Goal: Task Accomplishment & Management: Complete application form

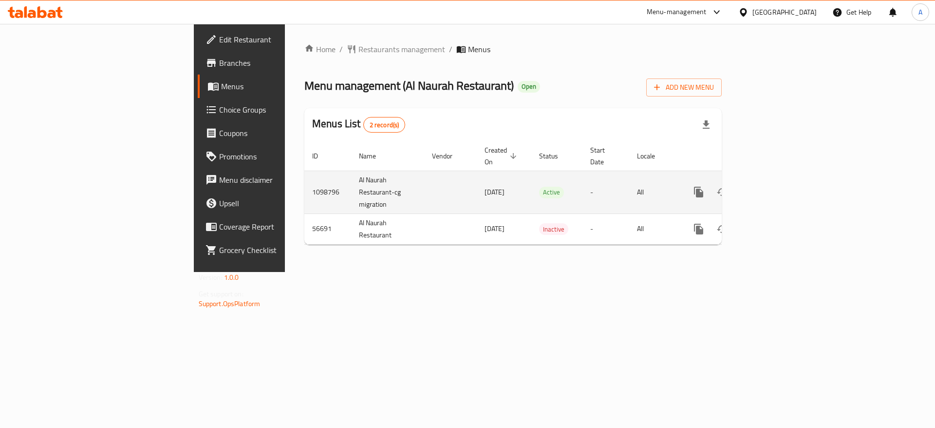
click at [773, 188] on icon "enhanced table" at bounding box center [769, 192] width 9 height 9
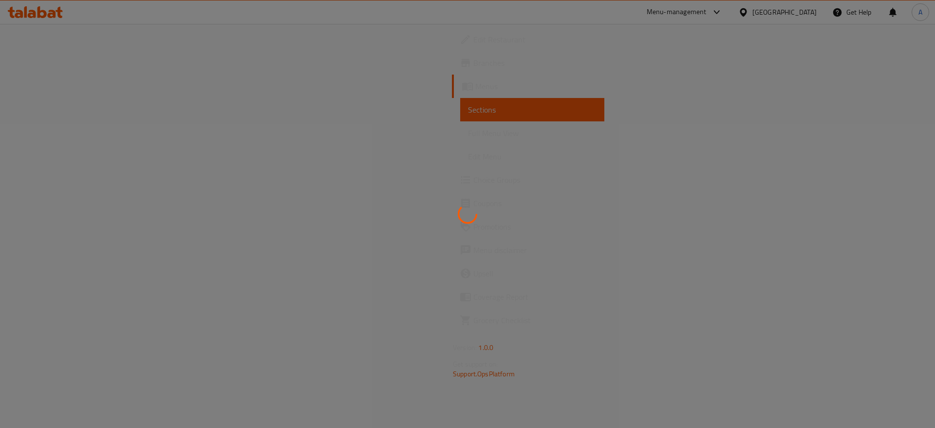
click at [42, 136] on div at bounding box center [467, 214] width 935 height 428
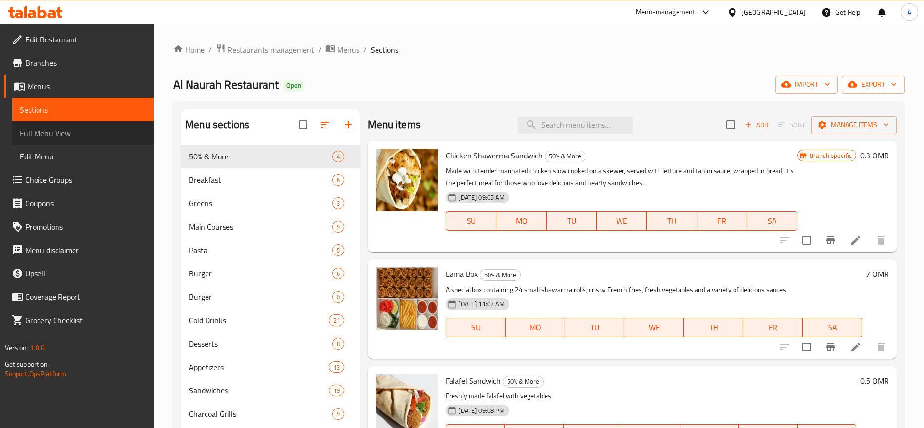
click at [42, 136] on span "Full Menu View" at bounding box center [83, 133] width 127 height 12
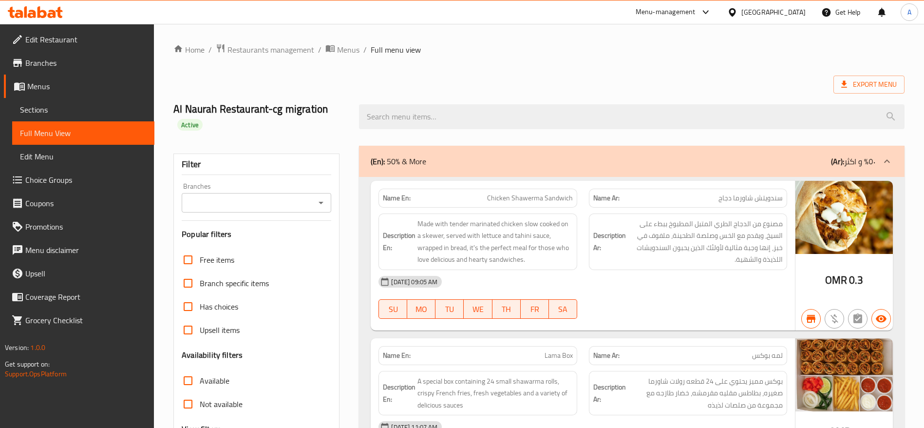
click at [470, 91] on div "Al Naurah Restaurant-cg migration Active" at bounding box center [539, 117] width 743 height 58
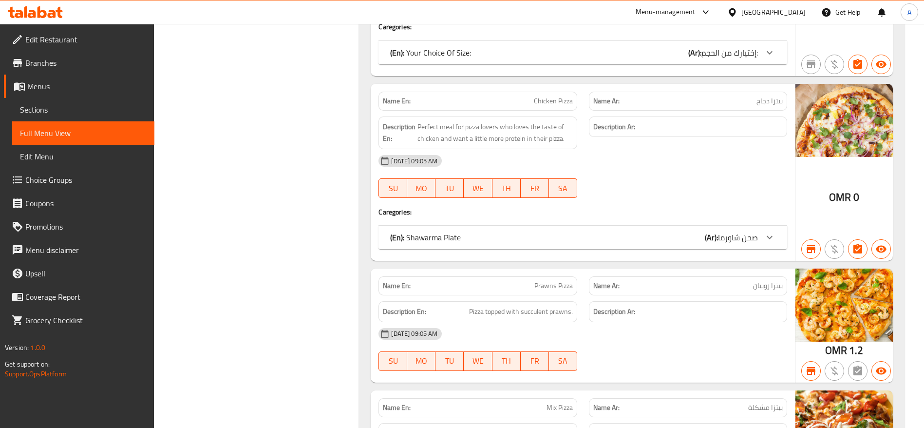
scroll to position [9292, 0]
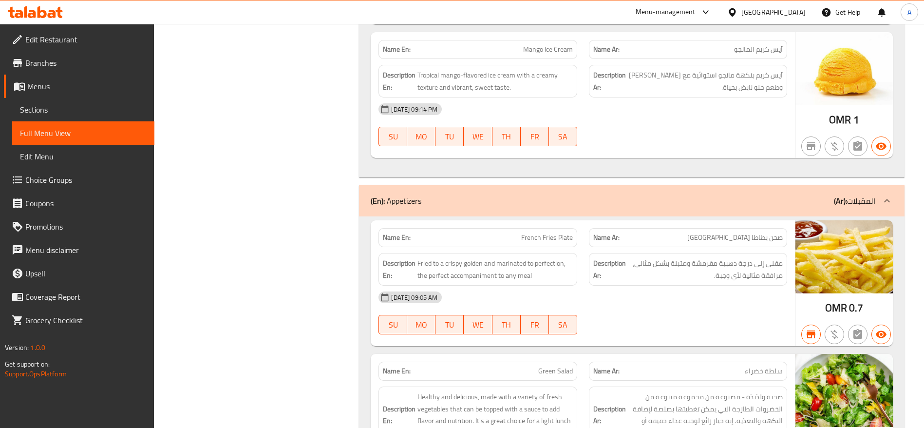
click at [42, 108] on span "Sections" at bounding box center [83, 110] width 127 height 12
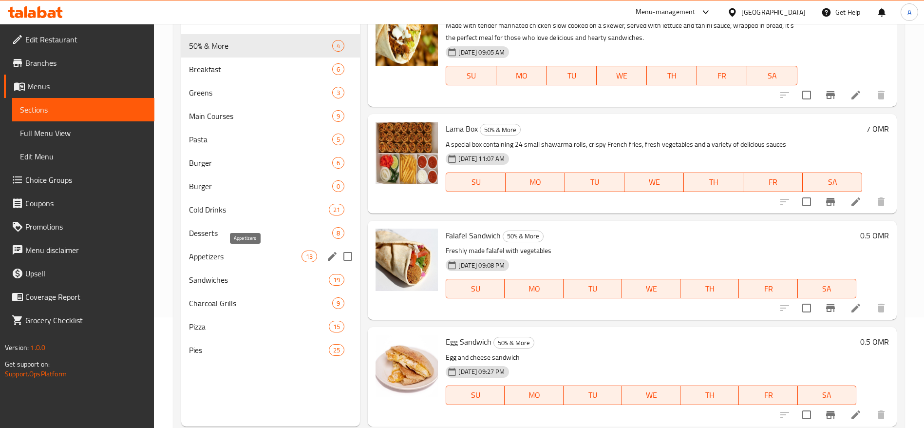
scroll to position [112, 0]
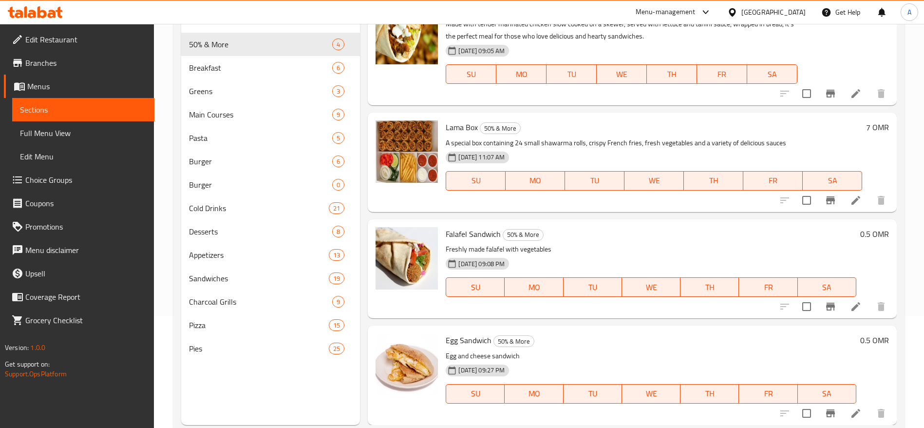
click at [247, 397] on div "Menu sections 50% & More 4 Breakfast 6 Greens 3 Main Courses 9 Pasta 5 Burger 6…" at bounding box center [270, 211] width 179 height 428
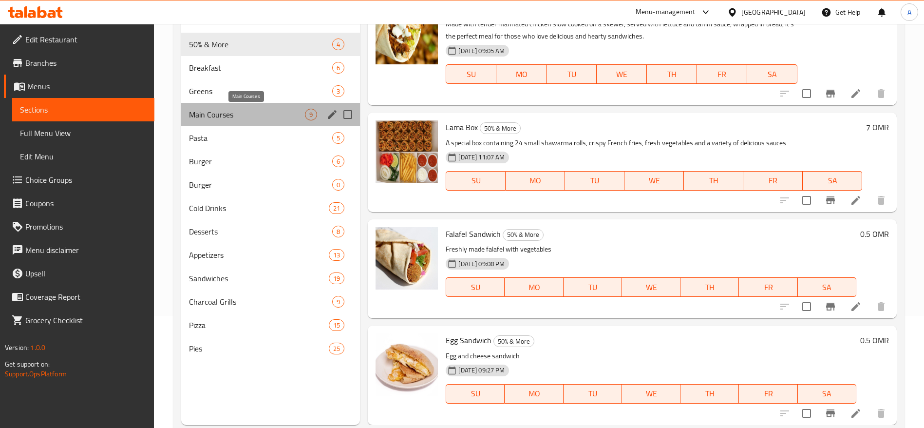
click at [202, 119] on span "Main Courses" at bounding box center [247, 115] width 116 height 12
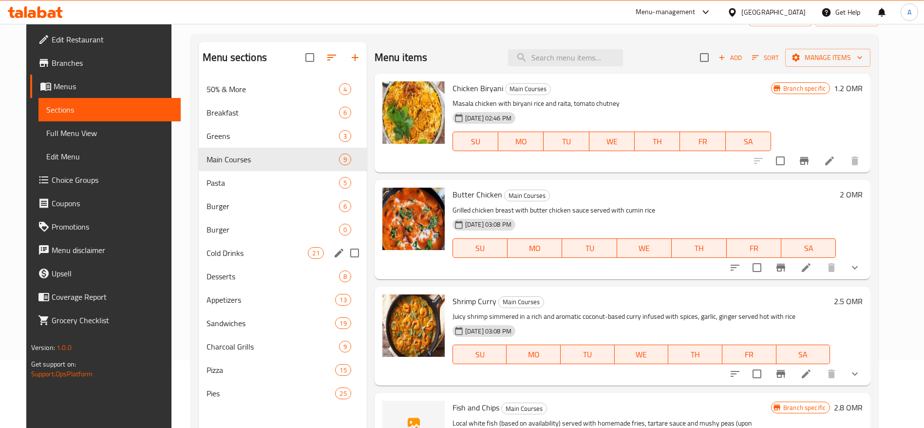
scroll to position [136, 0]
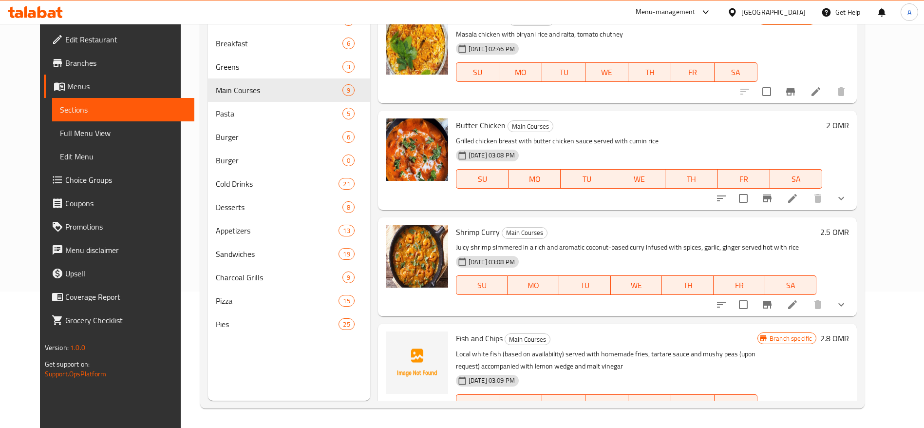
click at [243, 374] on div "Menu sections 50% & More 4 Breakfast 6 Greens 3 Main Courses 9 Pasta 5 Burger 6…" at bounding box center [289, 187] width 162 height 428
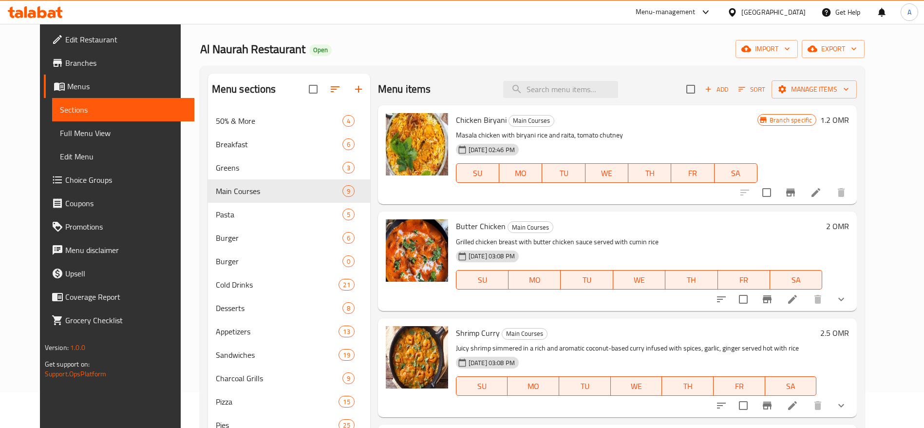
scroll to position [0, 0]
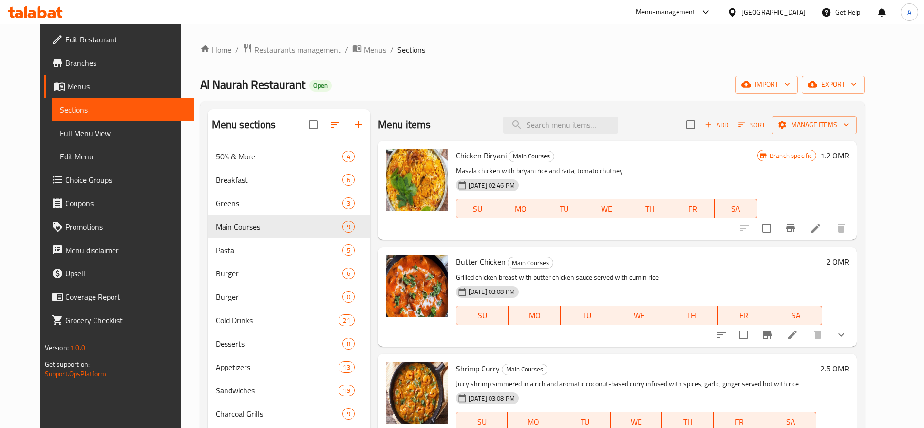
click at [659, 173] on p "Masala chicken with biryani rice and raita, tomato chutney" at bounding box center [606, 171] width 301 height 12
click at [730, 129] on span "Add" at bounding box center [716, 124] width 26 height 11
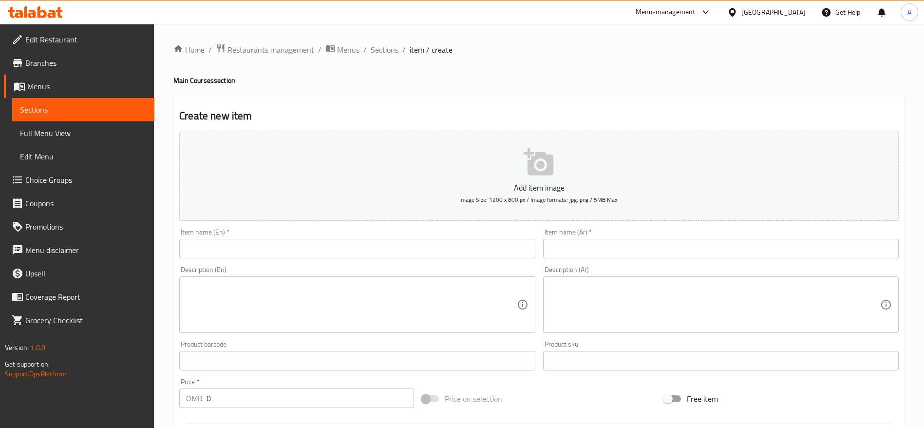
click at [332, 262] on div "Description (En) Description (En)" at bounding box center [356, 299] width 363 height 75
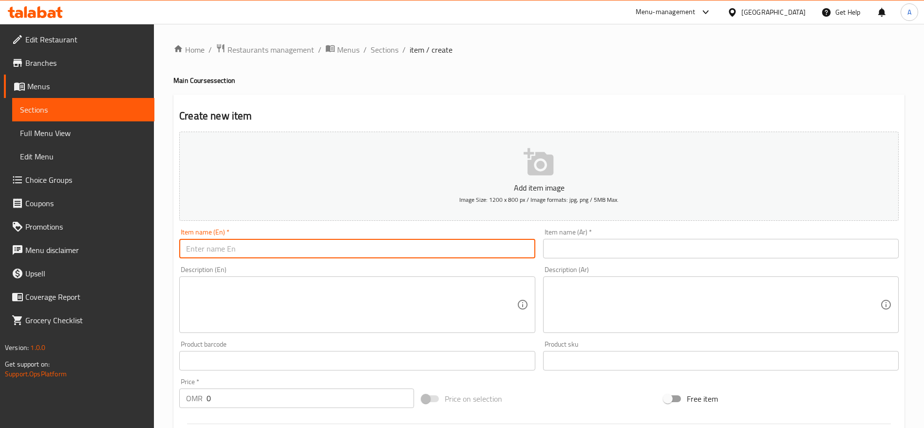
click at [338, 249] on input "text" at bounding box center [357, 248] width 356 height 19
click at [96, 100] on link "Sections" at bounding box center [83, 109] width 142 height 23
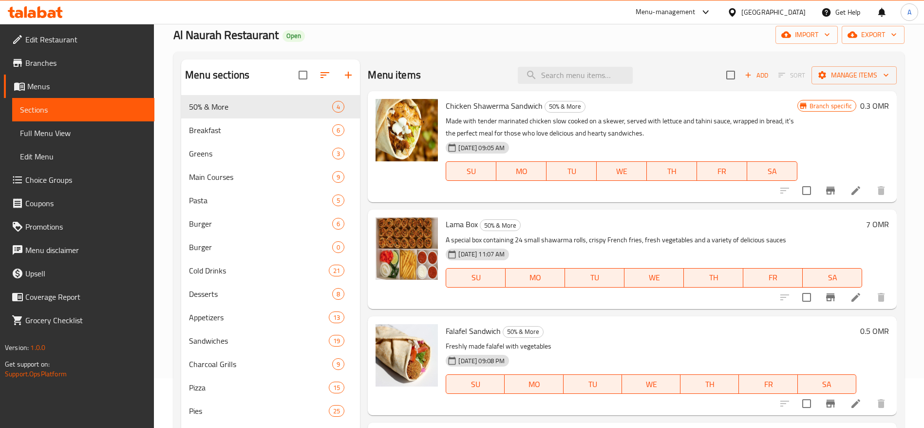
scroll to position [73, 0]
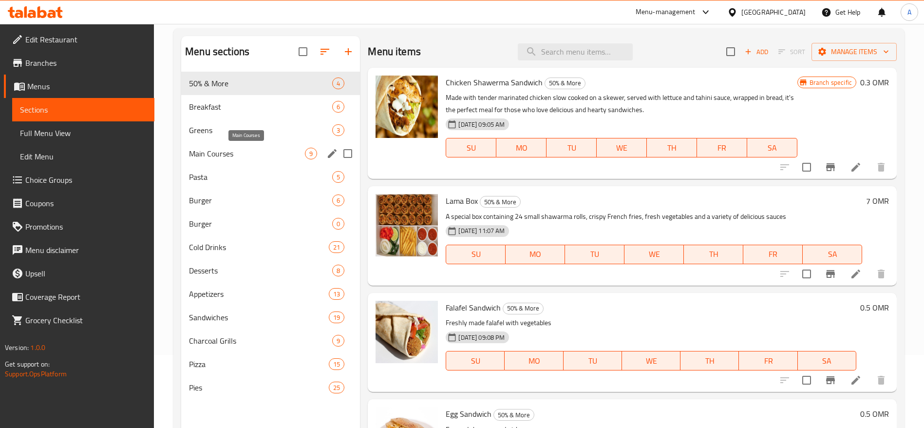
click at [296, 148] on span "Main Courses" at bounding box center [247, 154] width 116 height 12
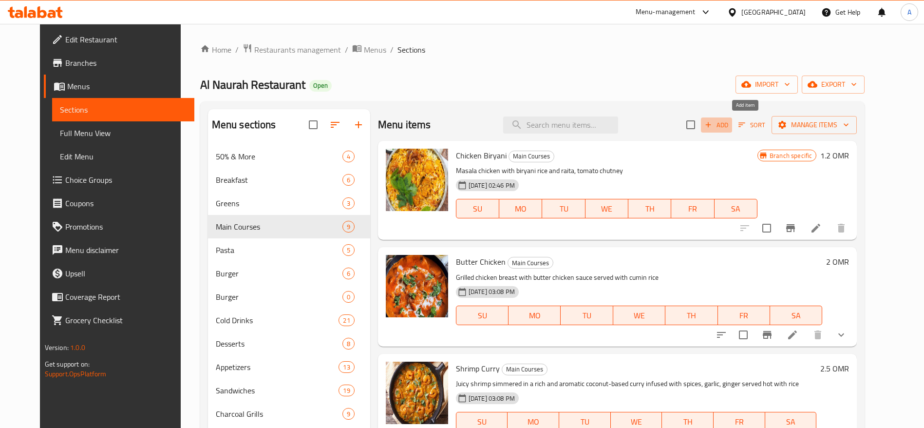
click at [730, 124] on span "Add" at bounding box center [716, 124] width 26 height 11
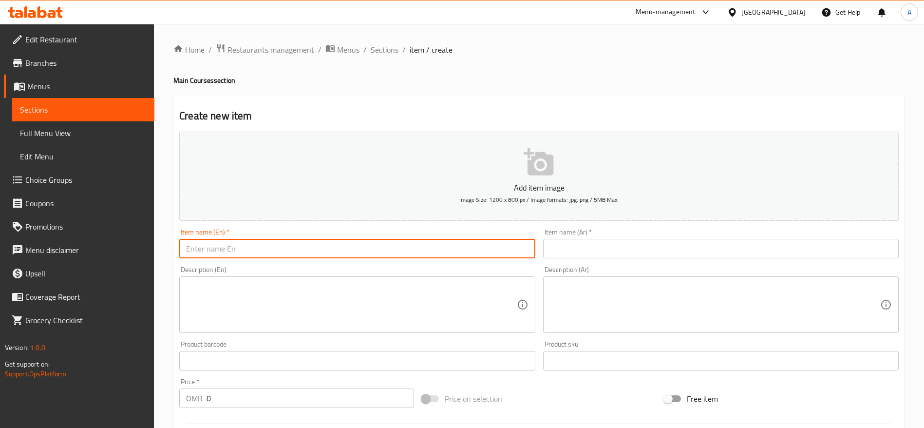
click at [273, 249] on input "text" at bounding box center [357, 248] width 356 height 19
paste input "Shawarma Plate"
type input "Shawarma Plate"
click at [655, 244] on input "text" at bounding box center [721, 248] width 356 height 19
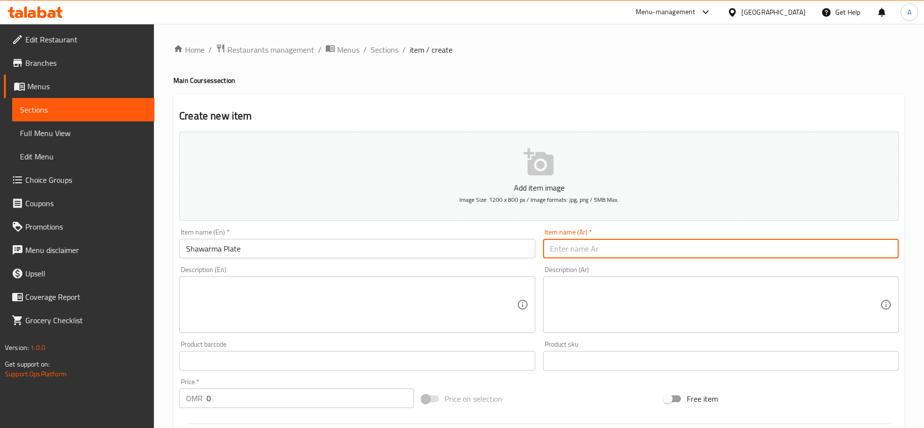
paste input "صحن شاورما"
type input "صحن شاورما"
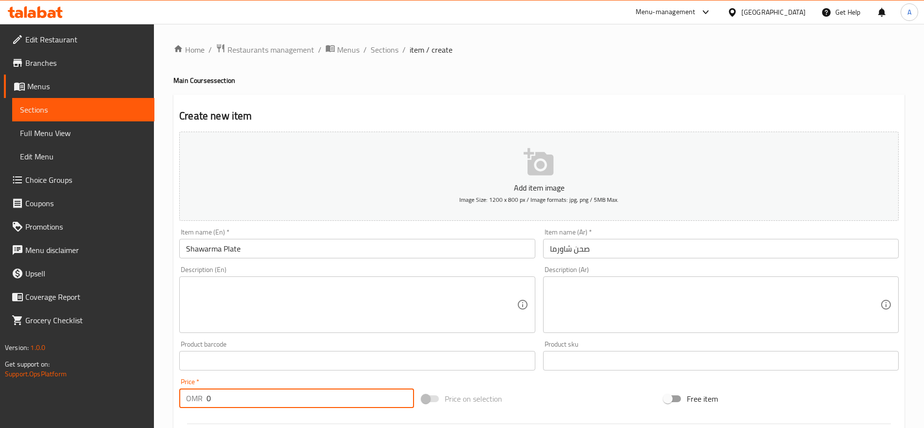
click at [296, 396] on input "0" at bounding box center [310, 397] width 207 height 19
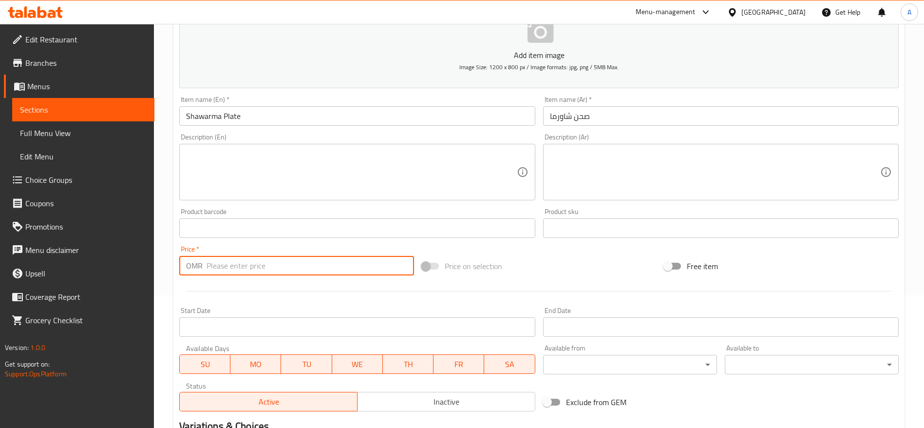
scroll to position [146, 0]
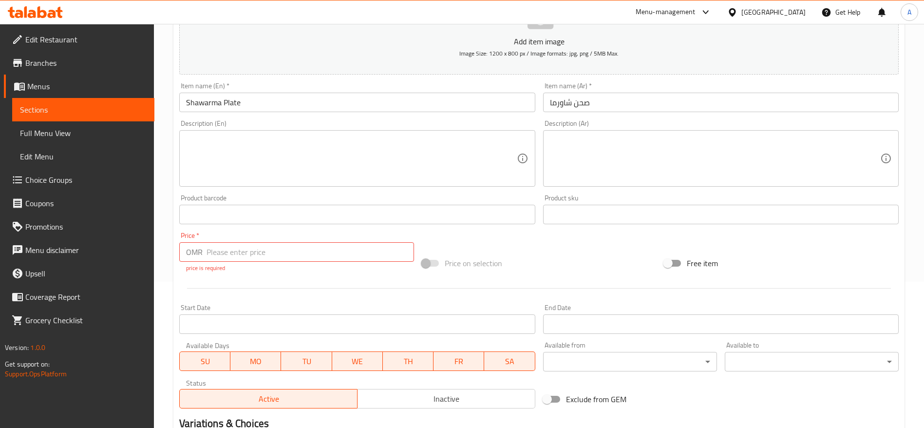
click at [452, 414] on div "Variations & Choices" at bounding box center [538, 423] width 727 height 22
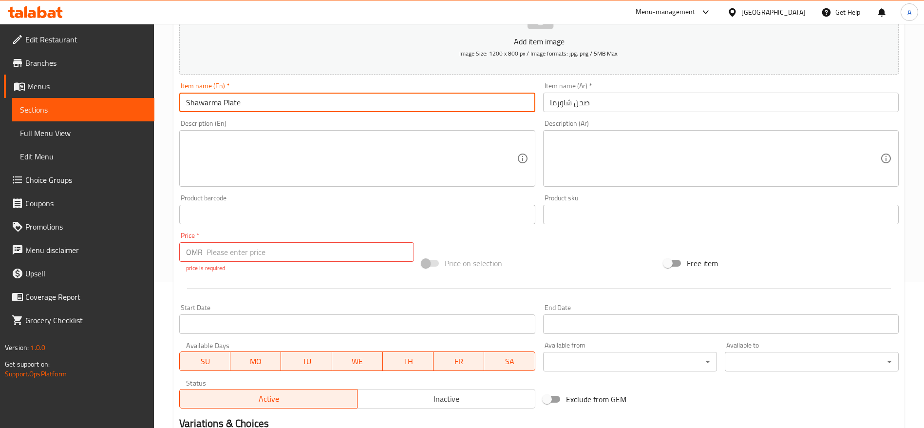
click at [260, 93] on input "Shawarma Plate" at bounding box center [357, 102] width 356 height 19
click at [561, 263] on div "Price on selection" at bounding box center [539, 263] width 243 height 26
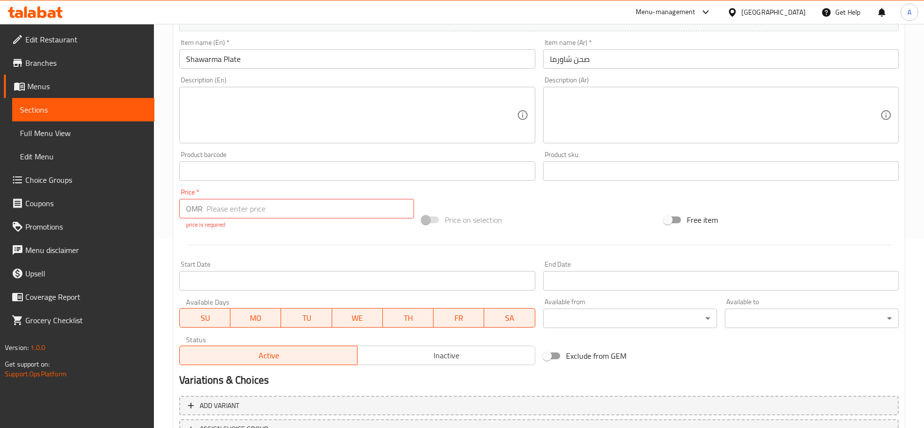
scroll to position [271, 0]
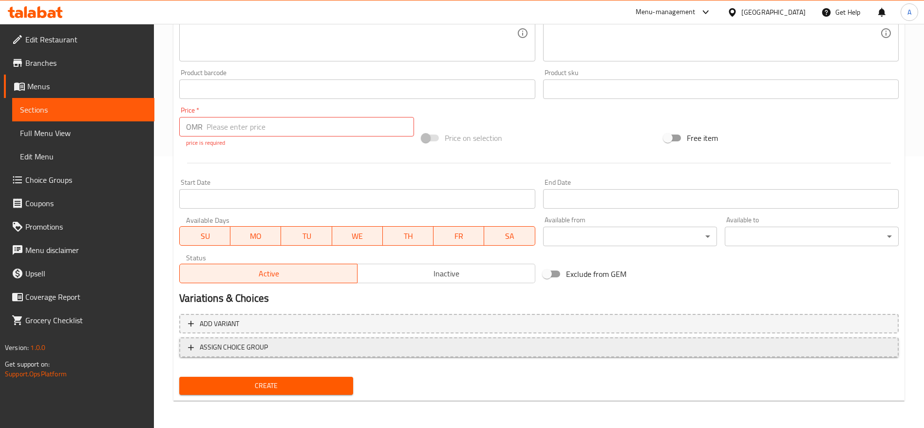
click at [218, 342] on span "ASSIGN CHOICE GROUP" at bounding box center [234, 347] width 68 height 12
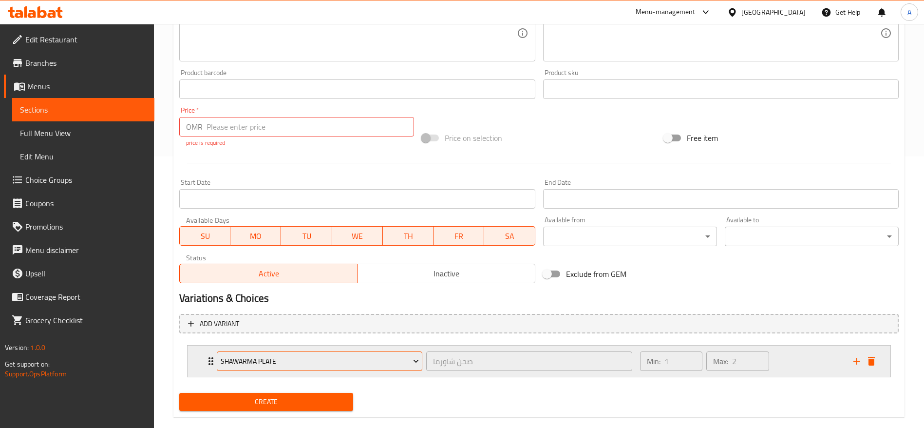
click at [287, 364] on span "Shawarma Plate" at bounding box center [320, 361] width 198 height 12
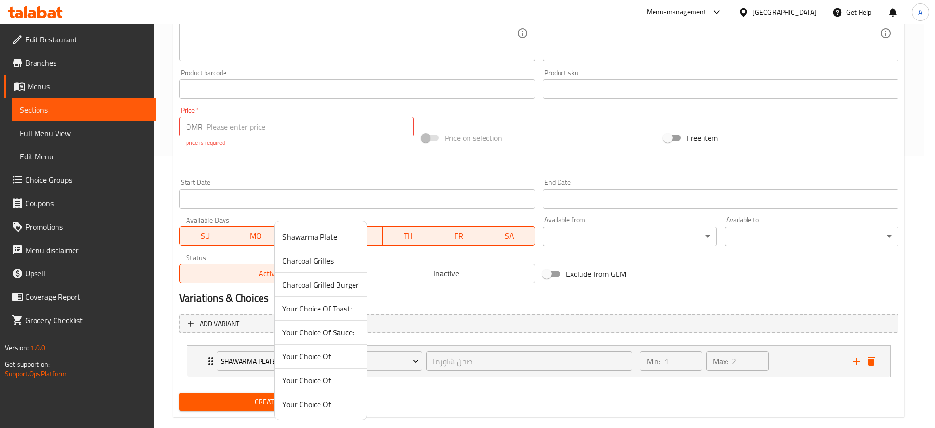
click at [323, 240] on span "Shawarma Plate" at bounding box center [320, 237] width 76 height 12
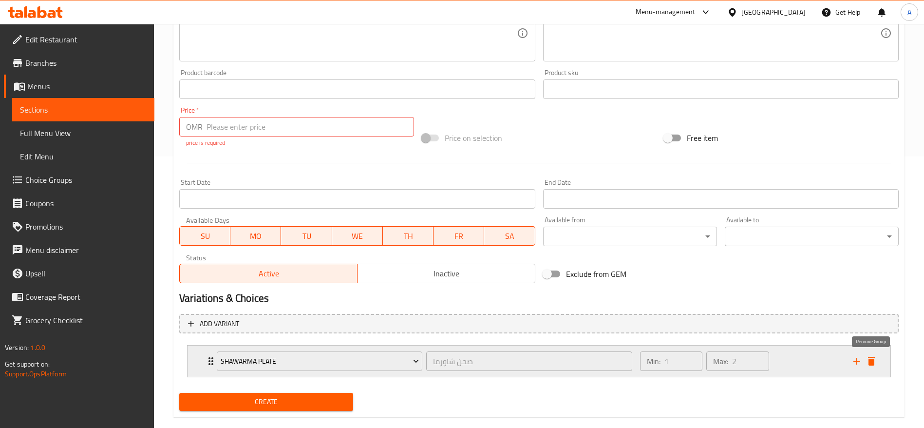
click at [876, 363] on icon "delete" at bounding box center [871, 361] width 12 height 12
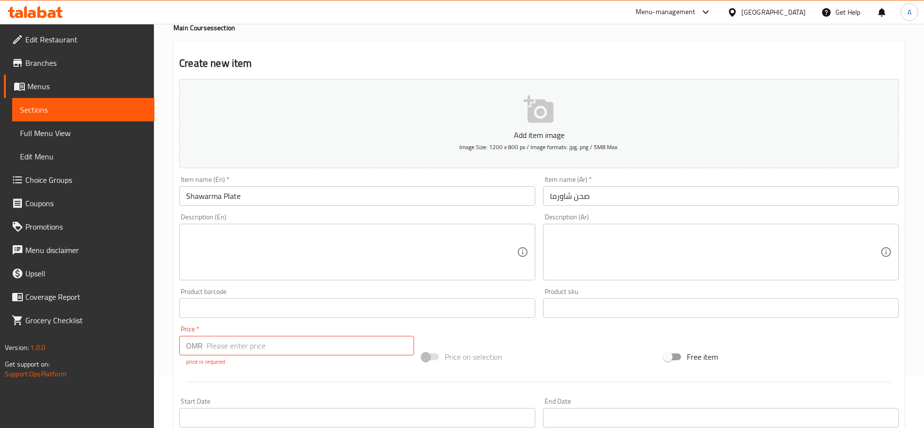
scroll to position [146, 0]
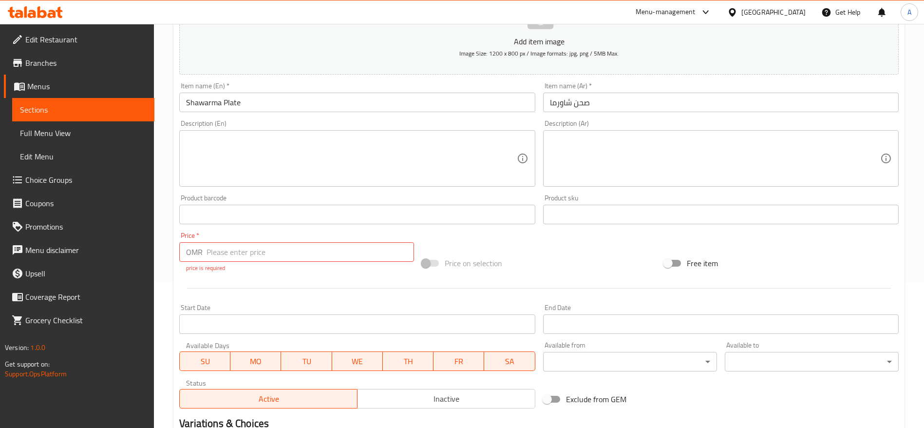
click at [334, 274] on div "Price   * OMR Price * price is required" at bounding box center [296, 252] width 243 height 48
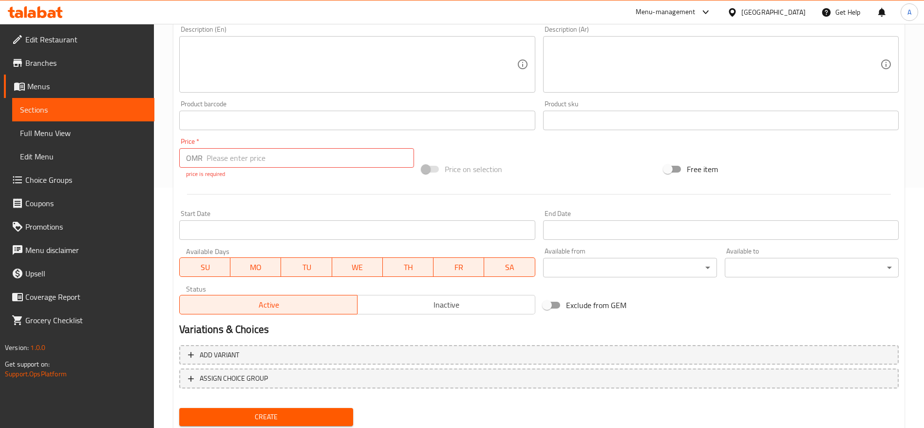
scroll to position [271, 0]
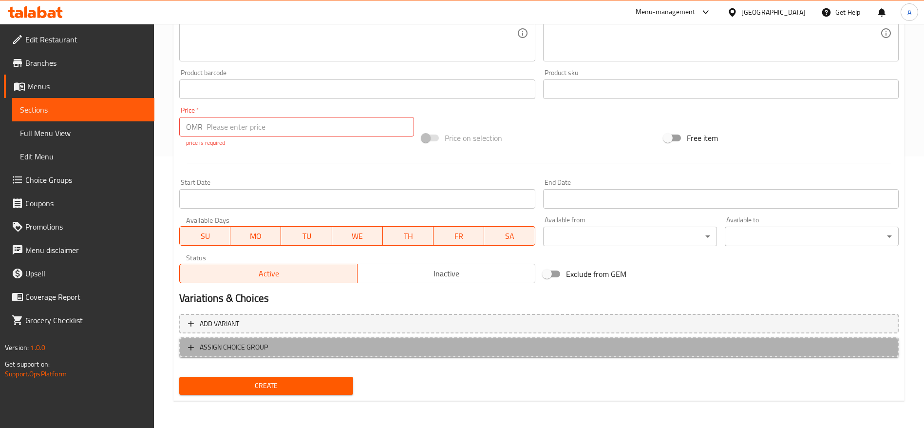
click at [457, 346] on span "ASSIGN CHOICE GROUP" at bounding box center [539, 347] width 702 height 12
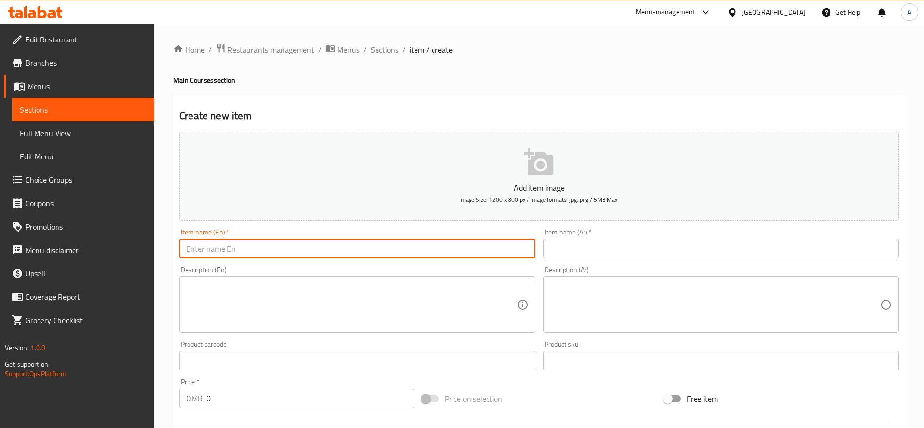
click at [347, 248] on input "text" at bounding box center [357, 248] width 356 height 19
click at [244, 249] on input "Shawarma ARABIC" at bounding box center [357, 248] width 356 height 19
type input "Shawarma Plate"
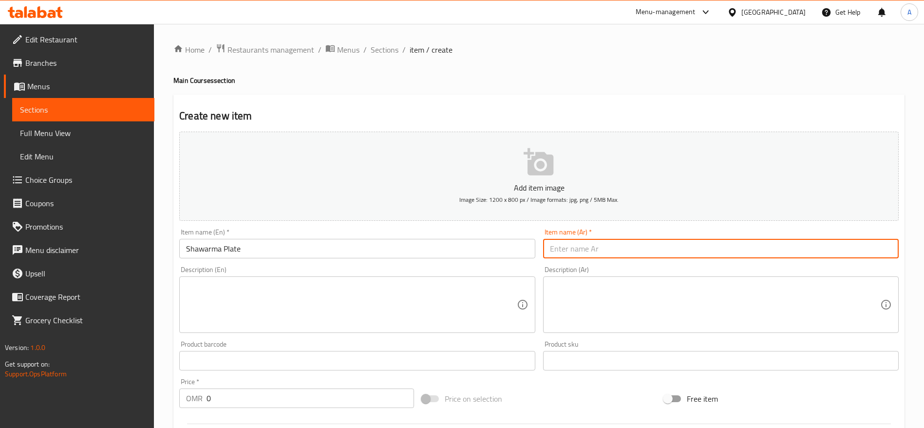
click at [636, 251] on input "text" at bounding box center [721, 248] width 356 height 19
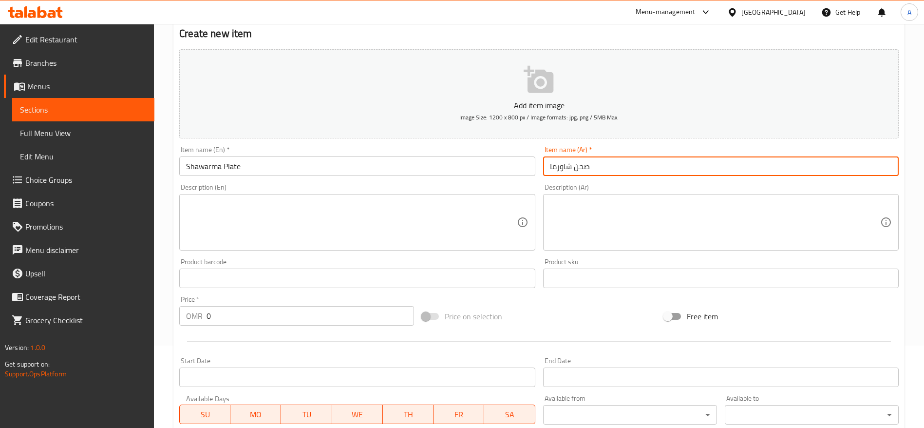
scroll to position [219, 0]
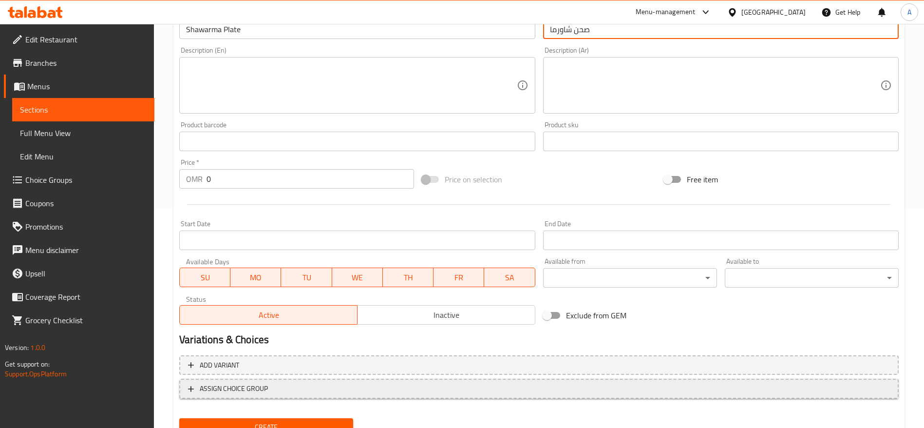
type input "صحن شاورما"
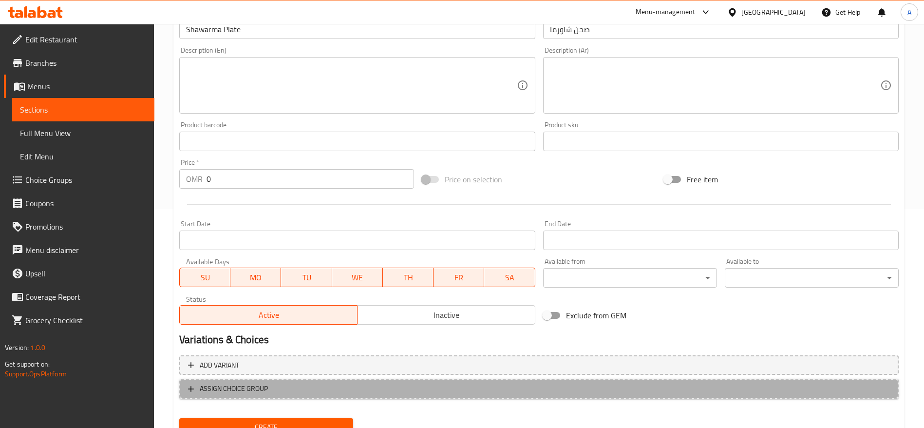
click at [319, 387] on span "ASSIGN CHOICE GROUP" at bounding box center [539, 388] width 702 height 12
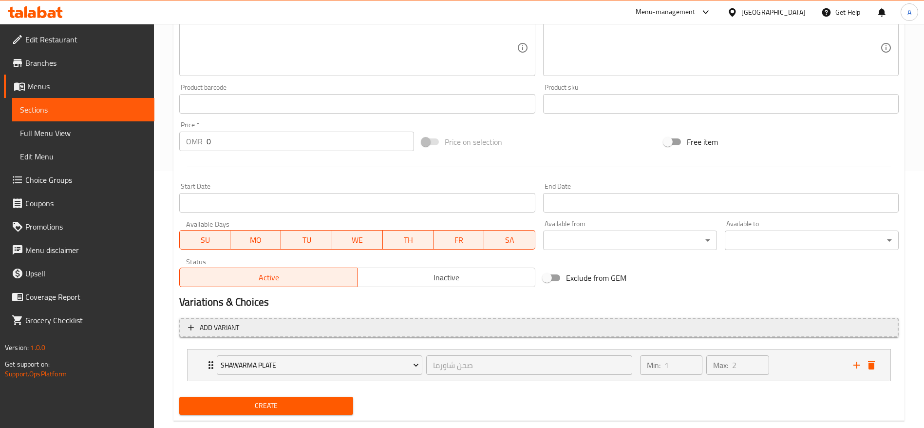
scroll to position [277, 0]
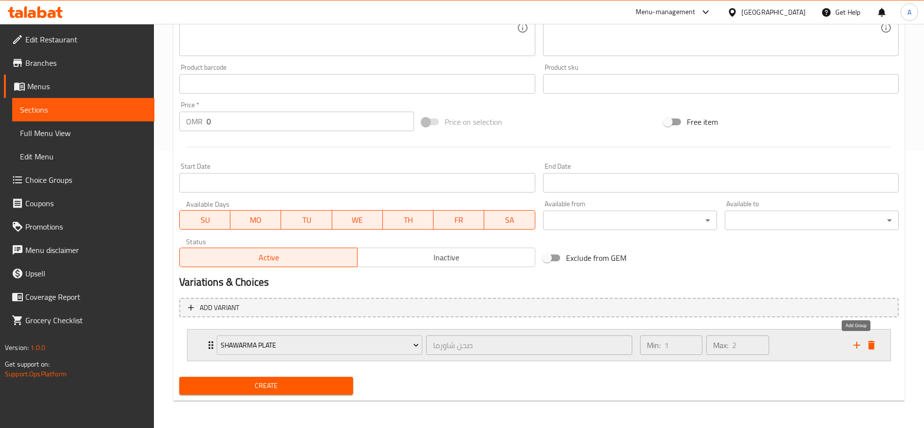
click at [854, 349] on icon "add" at bounding box center [857, 345] width 12 height 12
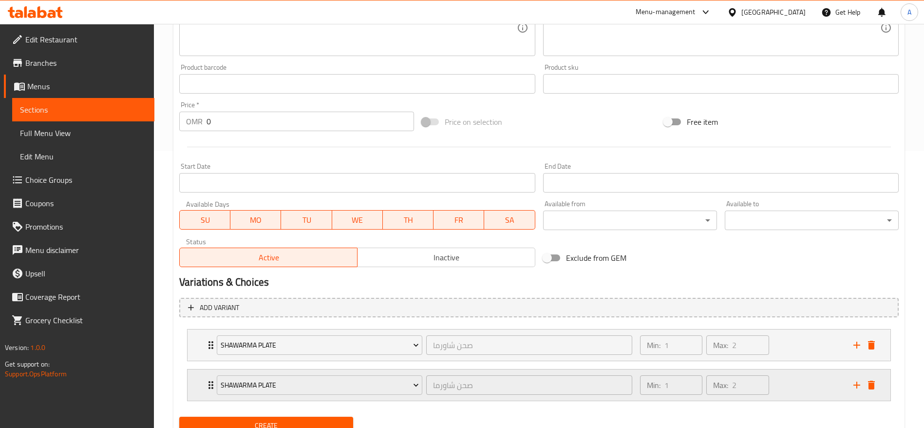
click at [867, 386] on icon "delete" at bounding box center [871, 385] width 12 height 12
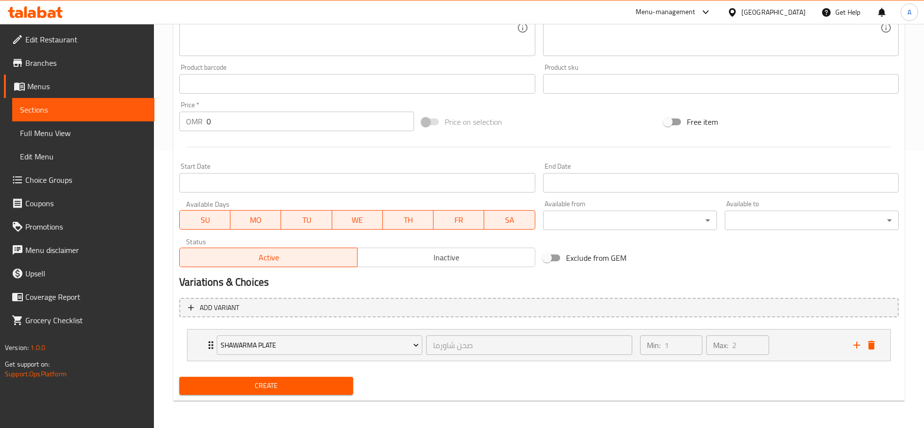
click at [493, 387] on div "Create" at bounding box center [538, 386] width 727 height 26
click at [337, 355] on div "Shawarma Plate" at bounding box center [319, 344] width 209 height 23
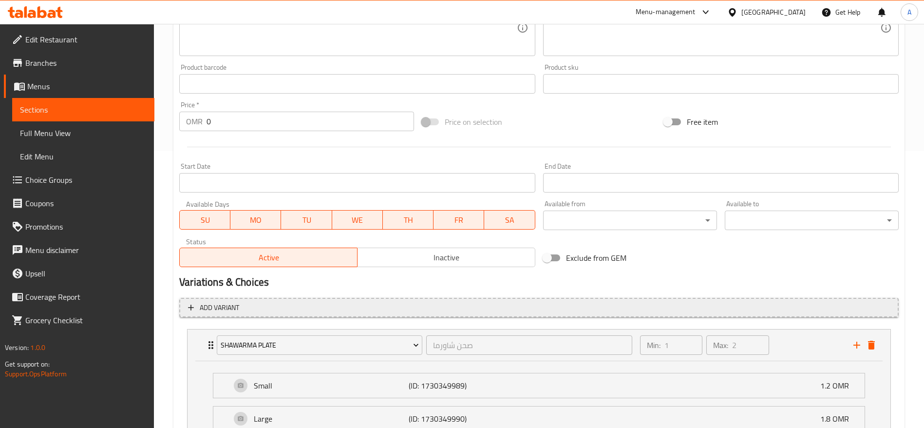
scroll to position [363, 0]
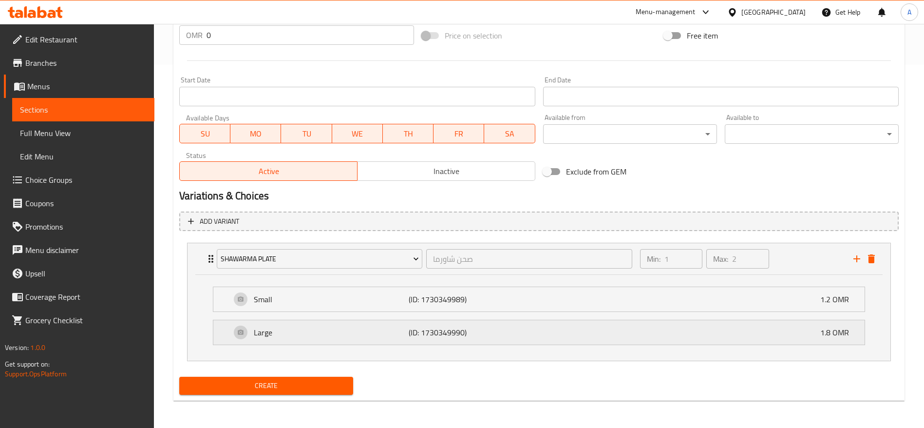
click at [811, 340] on div "Large (ID: 1730349990) 1.8 OMR" at bounding box center [542, 332] width 622 height 24
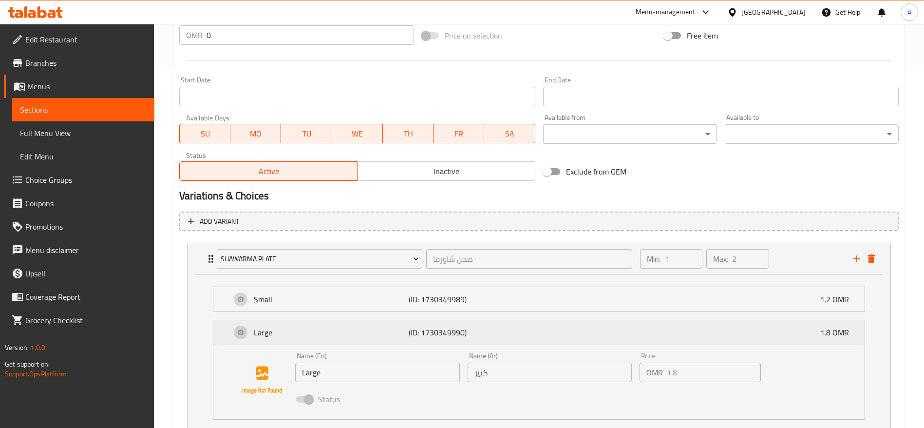
click at [811, 340] on div "Large (ID: 1730349990) 1.8 OMR" at bounding box center [542, 332] width 622 height 24
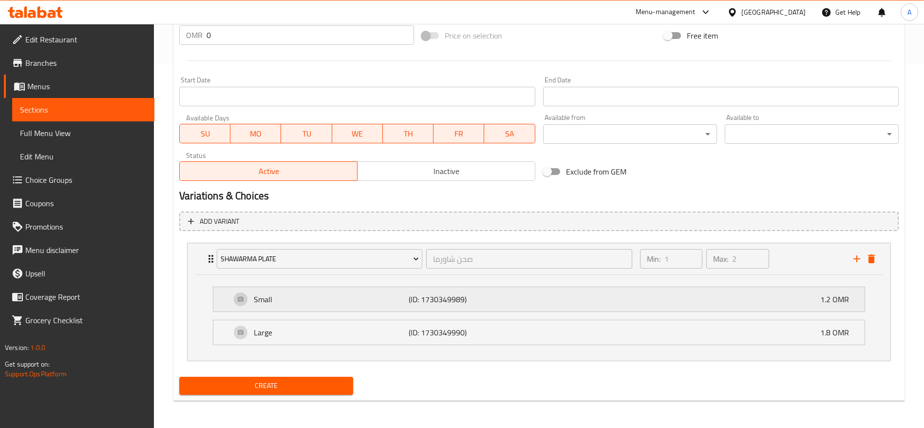
click at [831, 301] on p "1.2 OMR" at bounding box center [838, 299] width 37 height 12
click at [878, 259] on button "delete" at bounding box center [871, 258] width 15 height 15
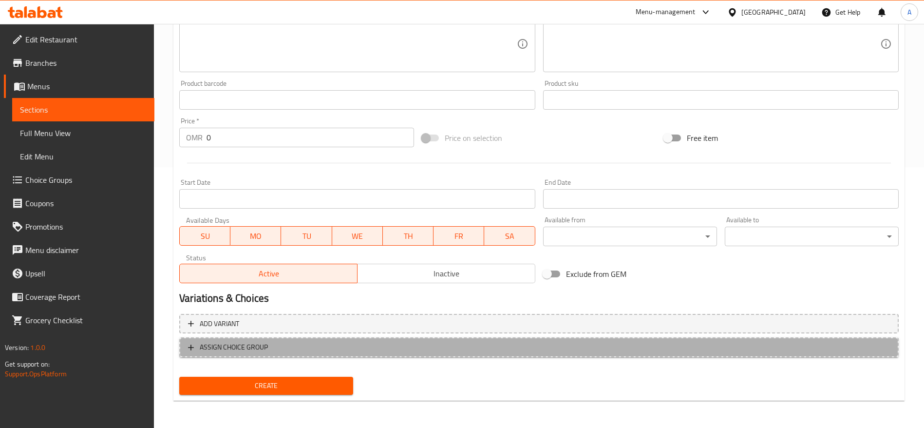
click at [283, 352] on span "ASSIGN CHOICE GROUP" at bounding box center [539, 347] width 702 height 12
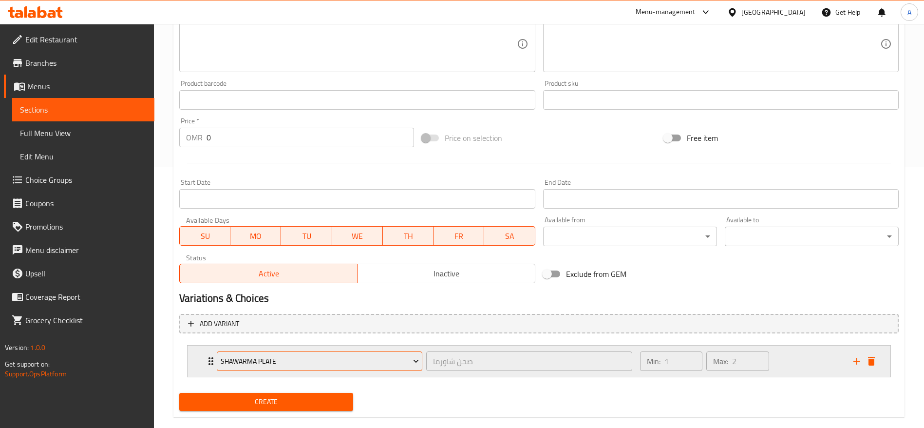
click at [342, 360] on span "Shawarma Plate" at bounding box center [320, 361] width 198 height 12
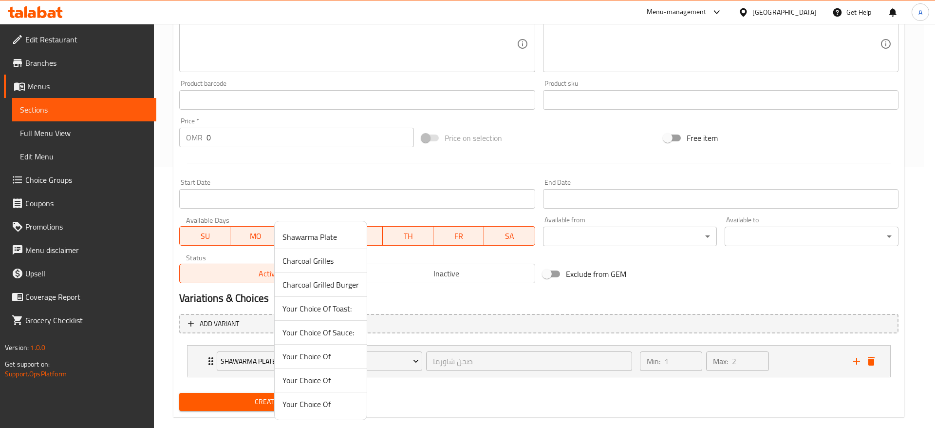
click at [316, 234] on span "Shawarma Plate" at bounding box center [320, 237] width 76 height 12
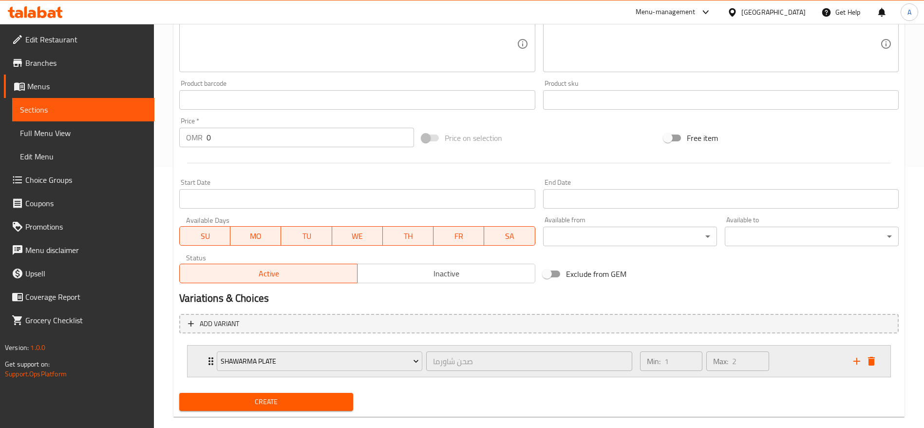
click at [821, 358] on div "Min: 1 ​ Max: 2 ​" at bounding box center [740, 360] width 213 height 31
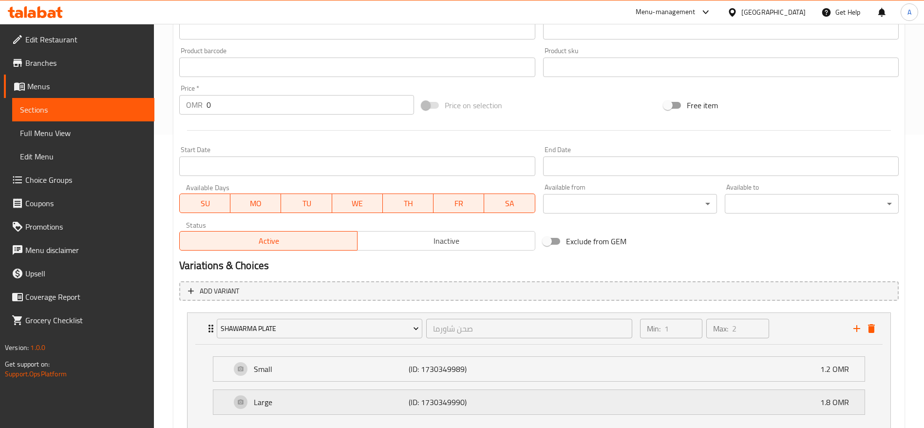
scroll to position [363, 0]
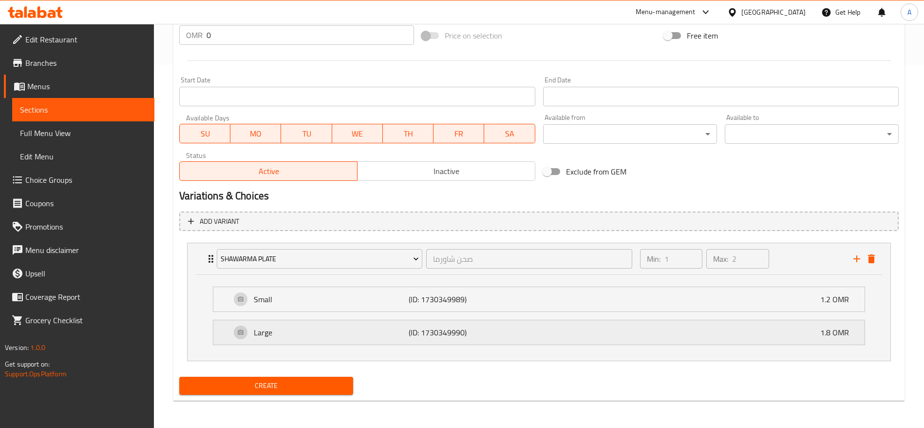
click at [822, 334] on p "1.8 OMR" at bounding box center [838, 332] width 37 height 12
click at [293, 383] on span "Create" at bounding box center [266, 385] width 158 height 12
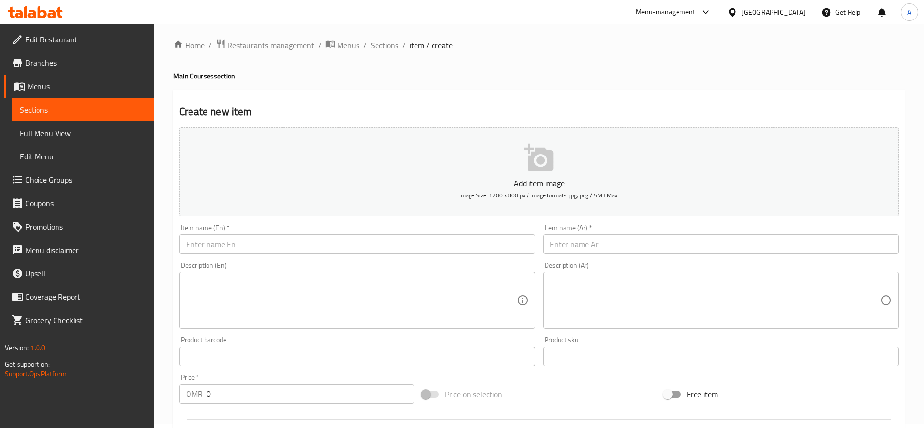
scroll to position [0, 0]
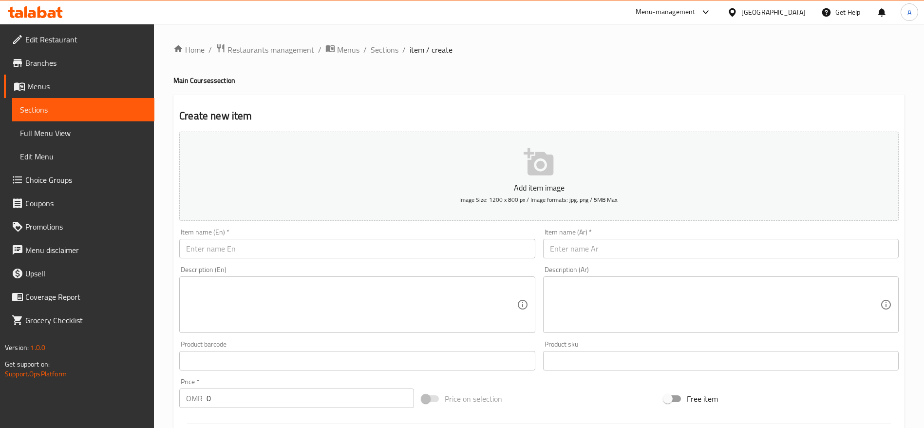
click at [267, 40] on div "Home / Restaurants management / Menus / Sections / item / create Main Courses s…" at bounding box center [539, 407] width 770 height 767
click at [270, 50] on span "Restaurants management" at bounding box center [270, 50] width 87 height 12
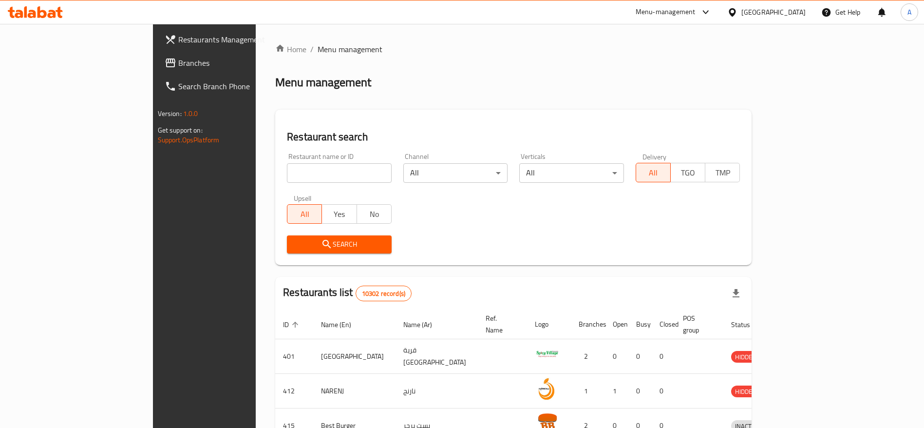
click at [157, 56] on link "Branches" at bounding box center [232, 62] width 150 height 23
